Goal: Obtain resource: Download file/media

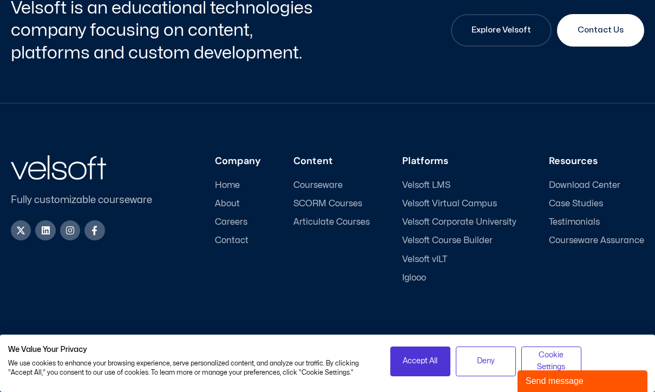
click at [577, 184] on span "Download Center" at bounding box center [584, 185] width 71 height 10
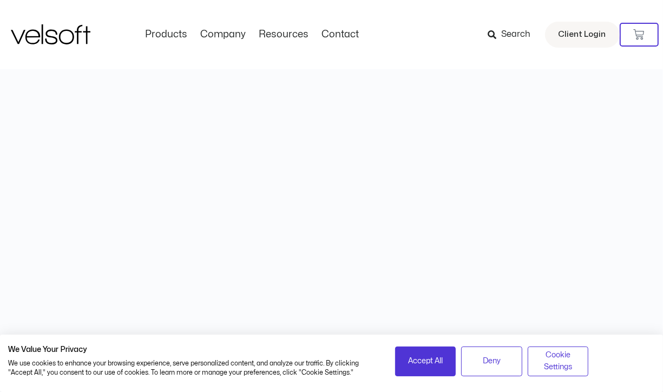
click at [577, 94] on html "Save 70% on Storyline courses, valid until Monday, 15 September 2025 at 9:00 am…" at bounding box center [331, 47] width 663 height 94
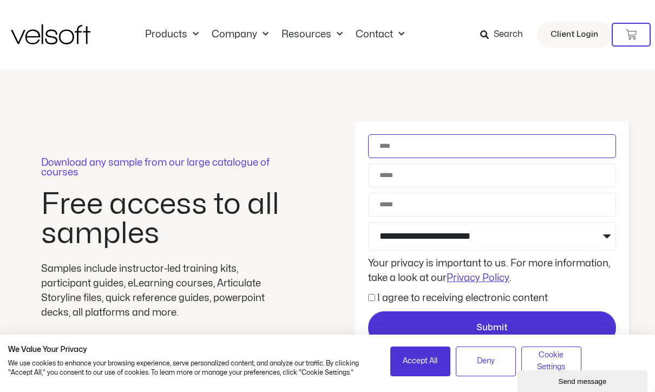
click at [436, 145] on input "Name" at bounding box center [492, 146] width 248 height 24
type input "**"
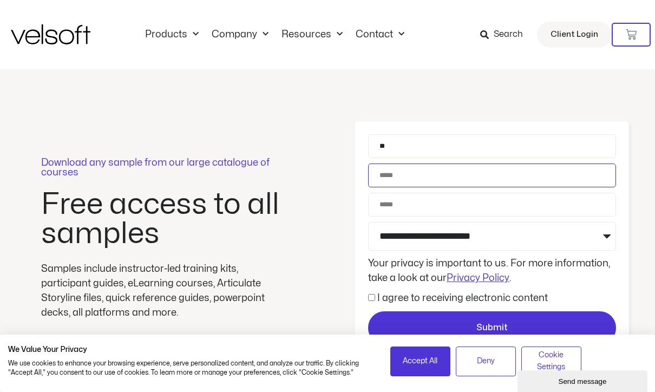
type input "**********"
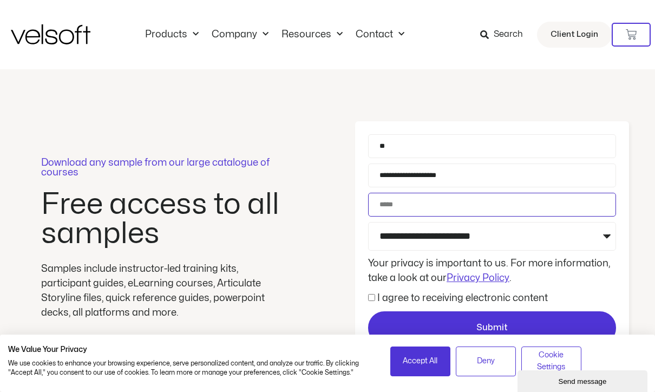
click at [435, 209] on input "Phone" at bounding box center [492, 205] width 248 height 24
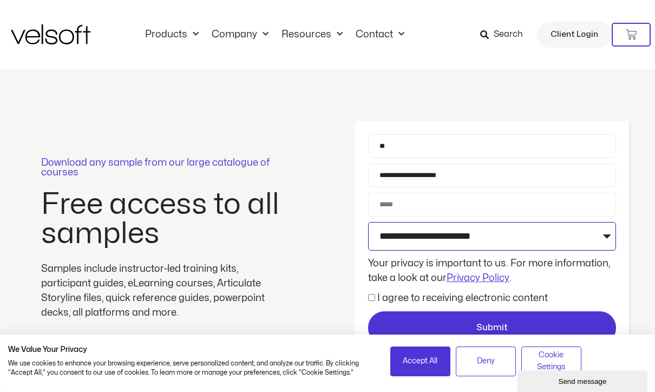
click at [536, 236] on select "**********" at bounding box center [492, 236] width 248 height 29
select select "**********"
click at [368, 222] on select "**********" at bounding box center [492, 236] width 248 height 29
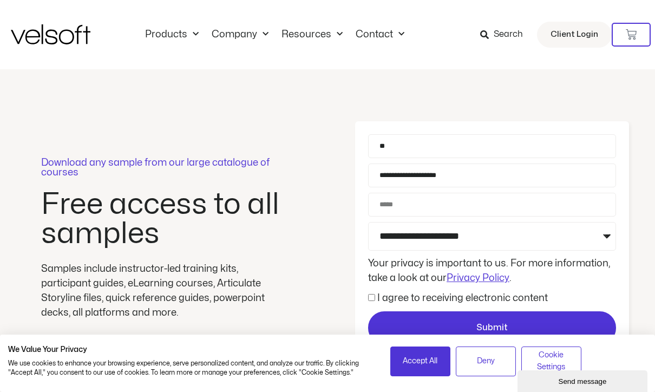
click at [430, 299] on label "I agree to receiving electronic content" at bounding box center [462, 297] width 171 height 9
click at [474, 322] on div "| We Value Your Privacy We use cookies to enhance your browsing experience, ser…" at bounding box center [327, 357] width 655 height 70
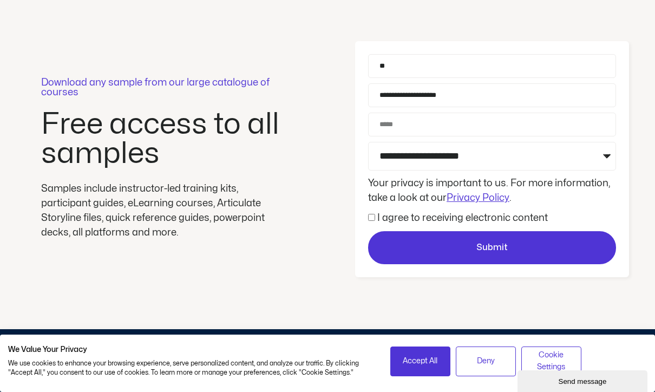
scroll to position [81, 0]
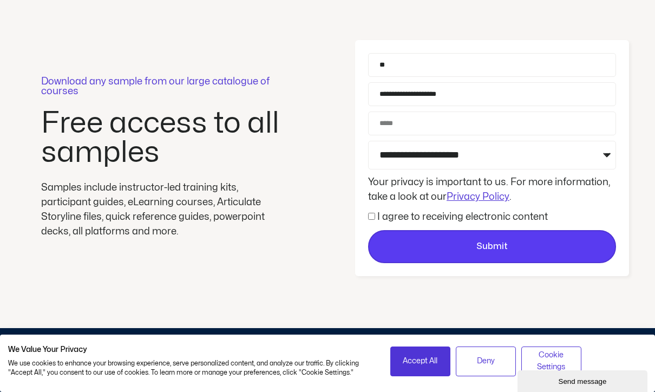
click at [520, 245] on span "Submit" at bounding box center [492, 247] width 246 height 14
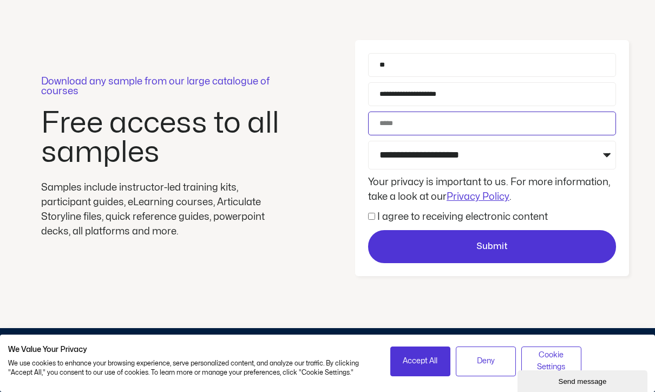
click at [433, 121] on input "Phone" at bounding box center [492, 124] width 248 height 24
type input "*"
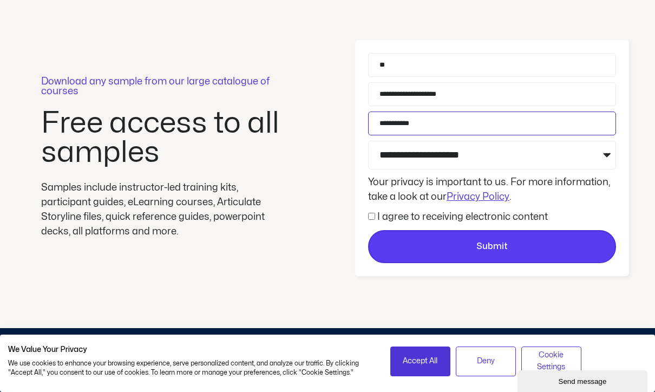
type input "**********"
click at [480, 240] on span "Submit" at bounding box center [491, 247] width 31 height 14
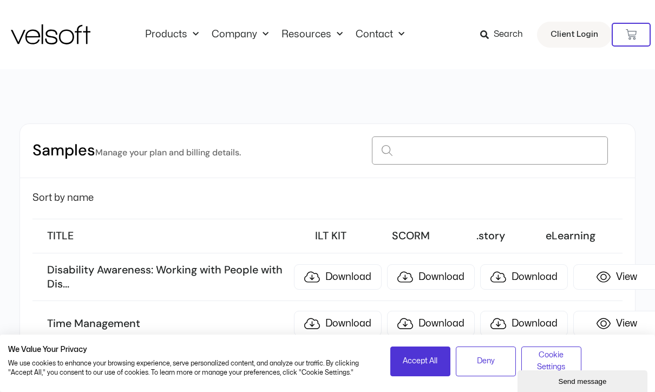
click at [393, 145] on input at bounding box center [490, 150] width 236 height 28
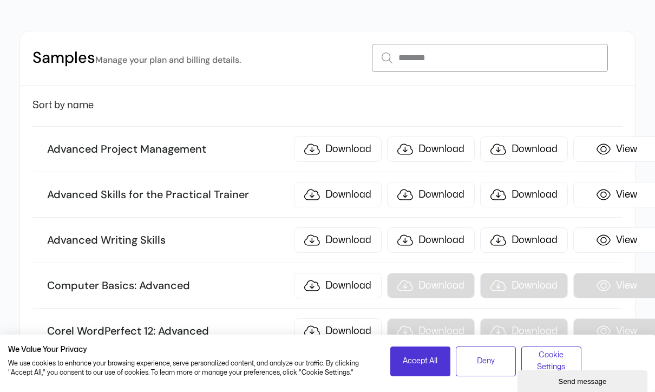
scroll to position [97, 0]
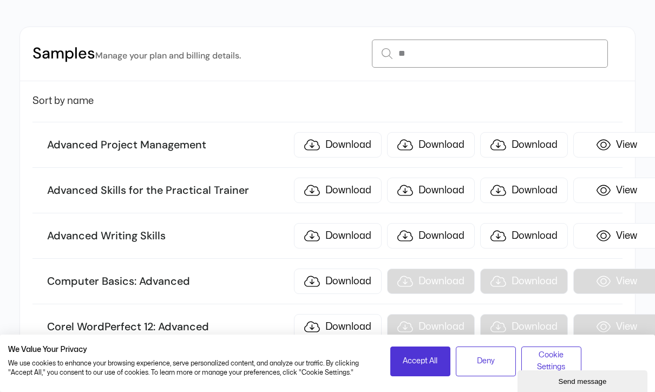
type input "*"
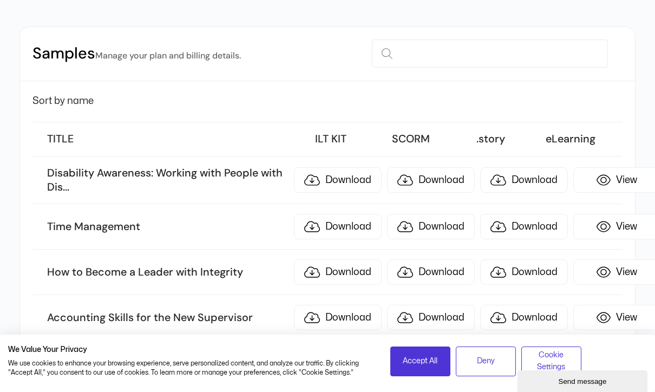
click at [393, 141] on h3 "SCORM" at bounding box center [411, 139] width 75 height 14
click at [436, 58] on input at bounding box center [490, 54] width 236 height 28
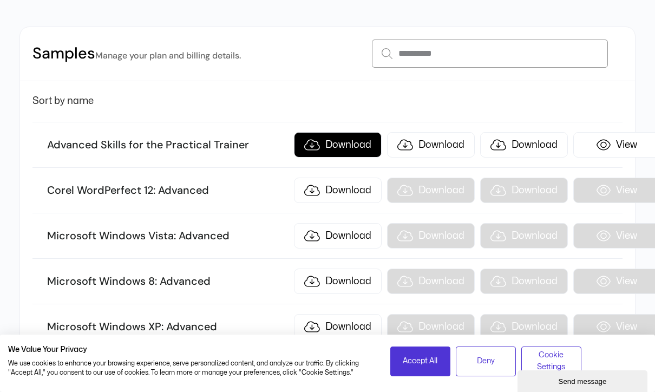
type input "**********"
click at [349, 148] on link "Download" at bounding box center [338, 144] width 88 height 25
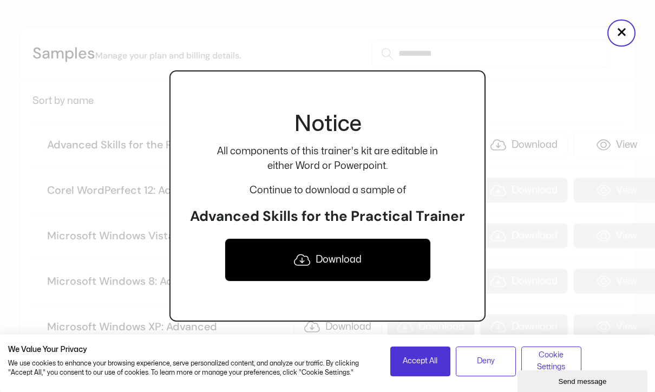
click at [341, 264] on link "Download" at bounding box center [328, 259] width 206 height 43
click at [513, 71] on div at bounding box center [327, 196] width 655 height 392
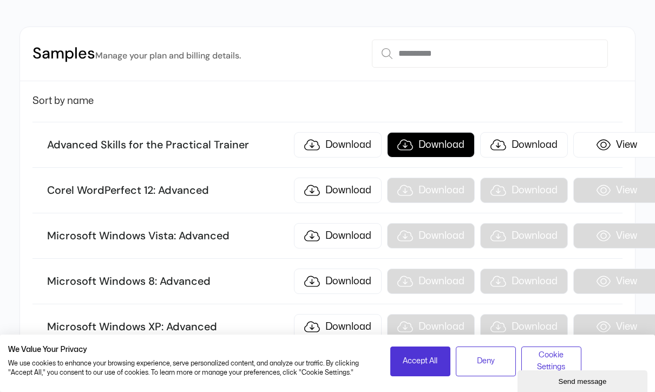
click at [446, 148] on link "Download" at bounding box center [431, 144] width 88 height 25
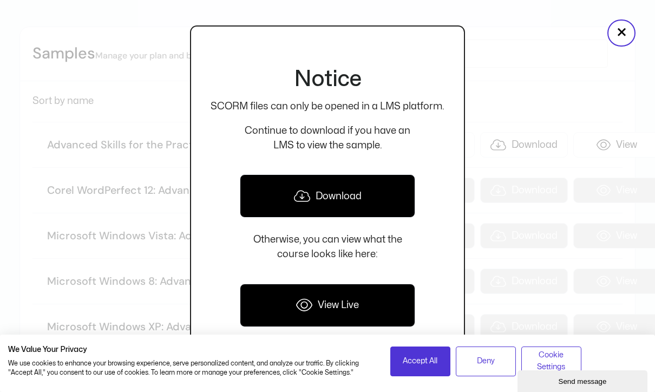
click at [343, 311] on link "View Live" at bounding box center [327, 305] width 175 height 43
click at [627, 34] on button "×" at bounding box center [622, 32] width 28 height 27
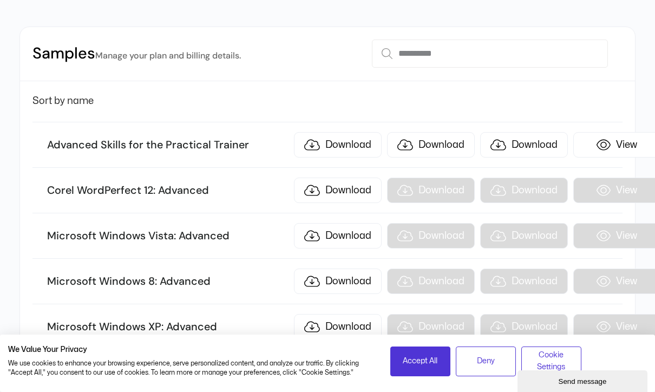
scroll to position [0, 0]
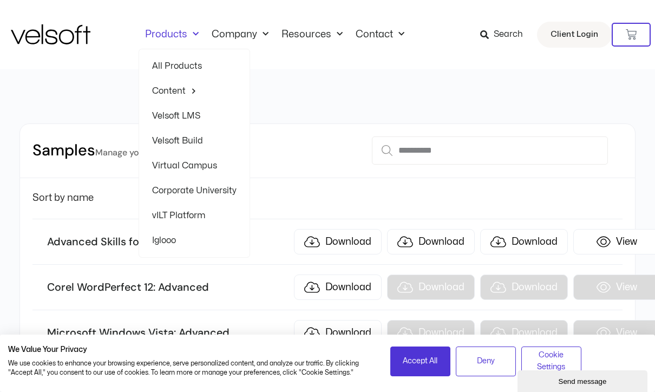
click at [160, 34] on link "Products" at bounding box center [172, 35] width 67 height 12
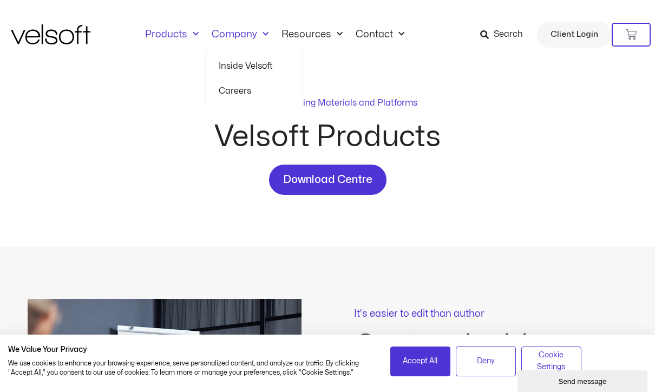
click at [242, 38] on link "Company" at bounding box center [240, 35] width 70 height 12
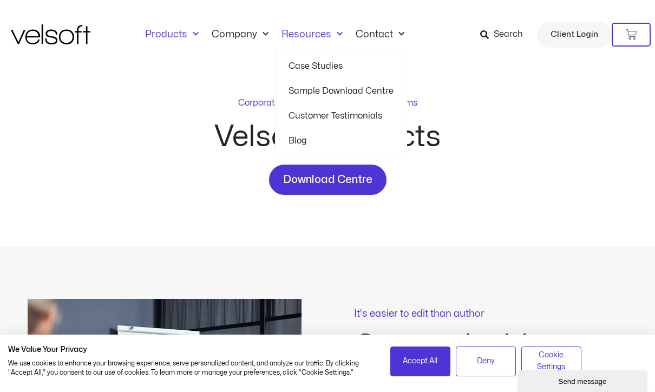
click at [312, 35] on link "Resources" at bounding box center [312, 35] width 74 height 12
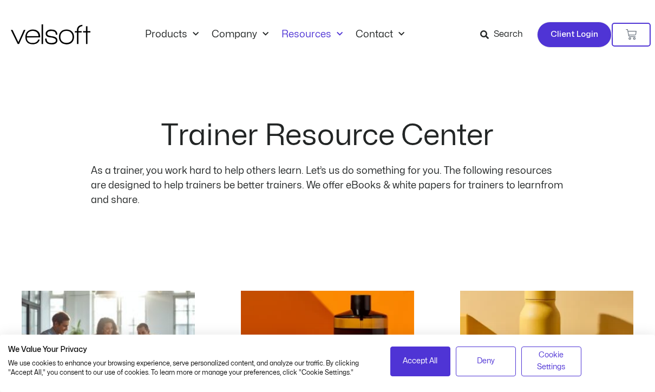
click at [565, 36] on span "Client Login" at bounding box center [575, 35] width 48 height 14
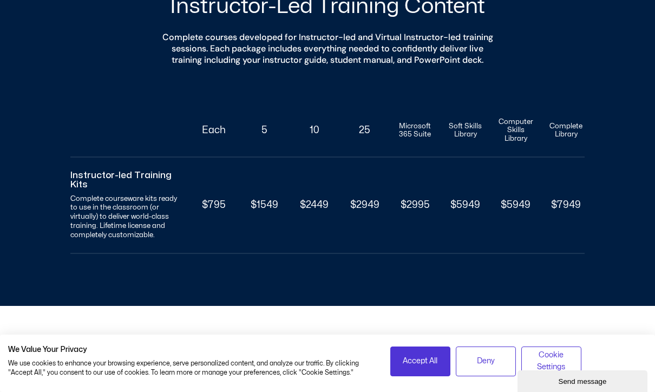
scroll to position [798, 0]
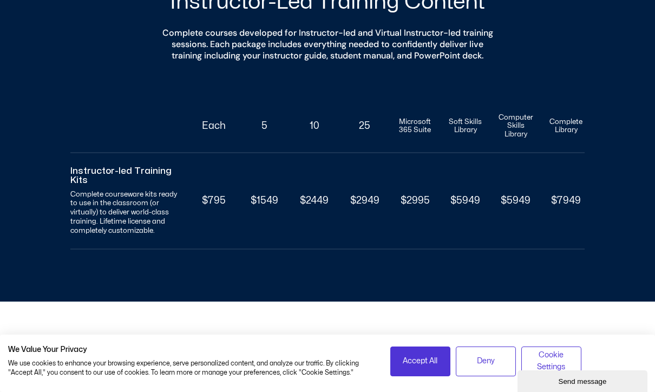
click at [236, 191] on div "Instructor-led Training Kits Complete courseware kits ready to use in the class…" at bounding box center [327, 201] width 514 height 97
click at [224, 184] on div "Instructor-led Training Kits Complete courseware kits ready to use in the class…" at bounding box center [327, 201] width 514 height 97
click at [207, 221] on div "Instructor-led Training Kits Complete courseware kits ready to use in the class…" at bounding box center [327, 201] width 514 height 97
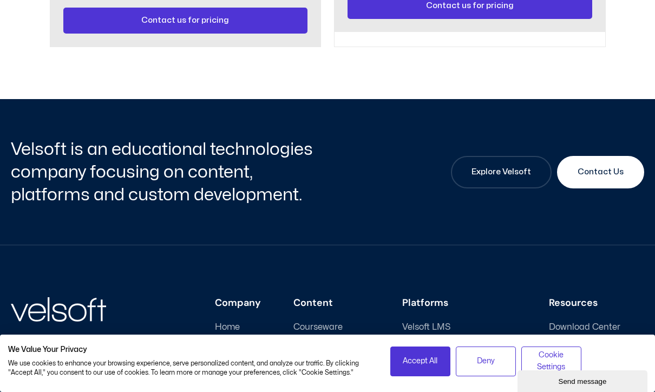
scroll to position [1910, 0]
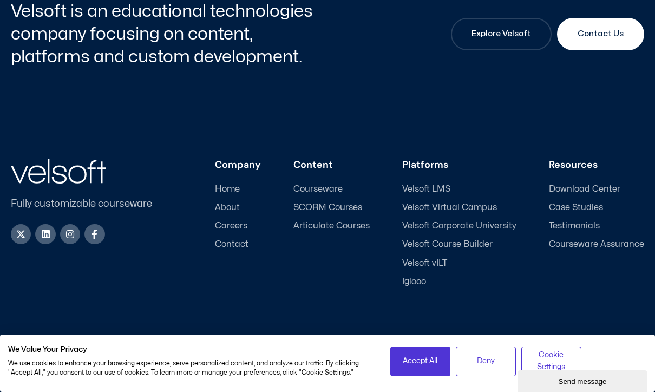
click at [578, 187] on span "Download Center" at bounding box center [584, 189] width 71 height 10
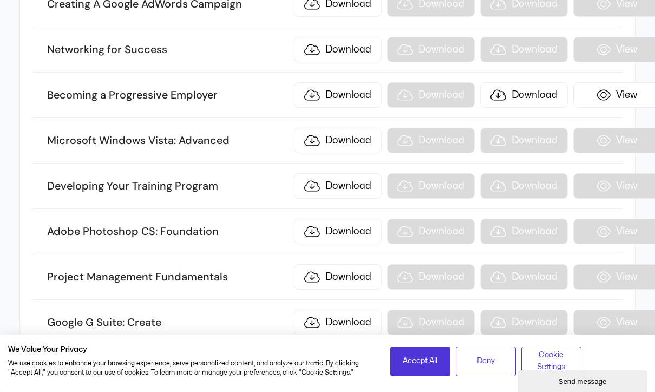
scroll to position [6208, 0]
